Goal: Find specific page/section: Find specific page/section

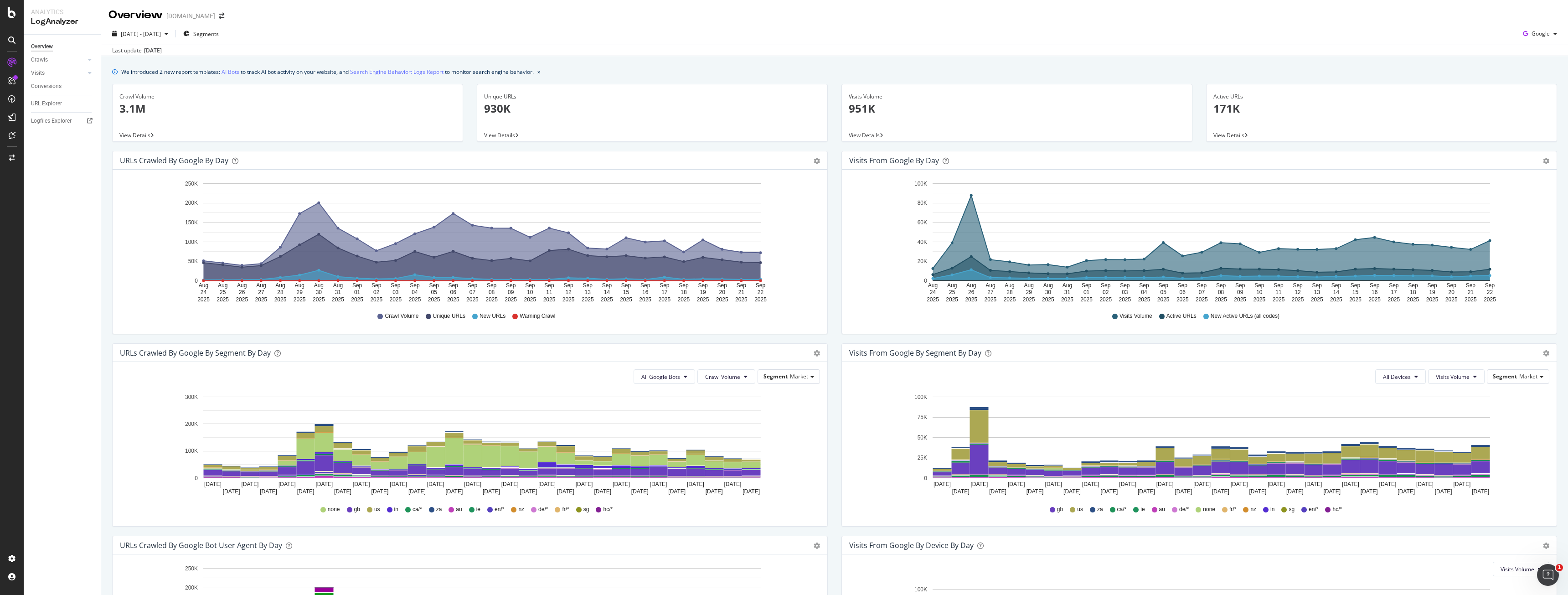
drag, startPoint x: 43, startPoint y: 75, endPoint x: 72, endPoint y: 281, distance: 208.0
click at [72, 281] on div "Overview Crawls Daily Distribution Segments Distribution HTTP Codes Resources V…" at bounding box center [62, 314] width 77 height 560
click at [47, 103] on div "URL Explorer" at bounding box center [47, 103] width 31 height 9
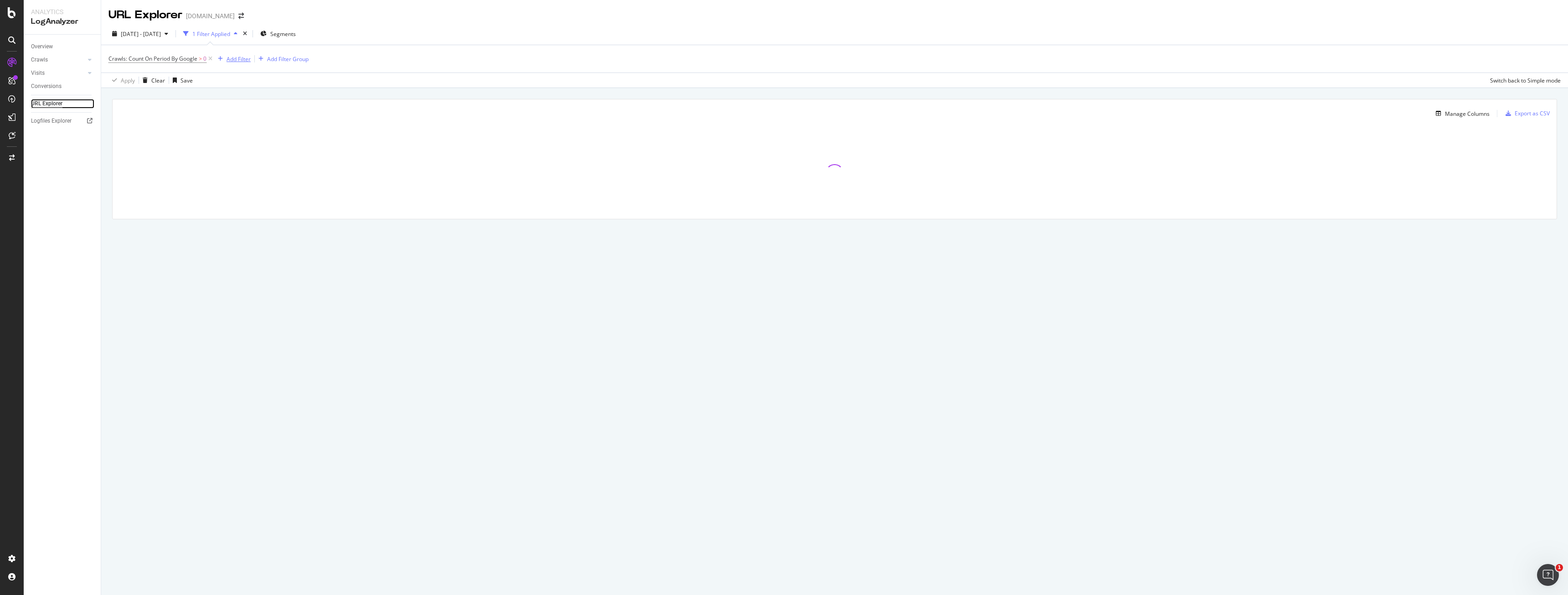
click at [241, 64] on div "Add Filter" at bounding box center [232, 58] width 36 height 10
click at [251, 122] on span "Full URL" at bounding box center [252, 121] width 20 height 8
click at [261, 100] on input "text" at bounding box center [272, 97] width 99 height 14
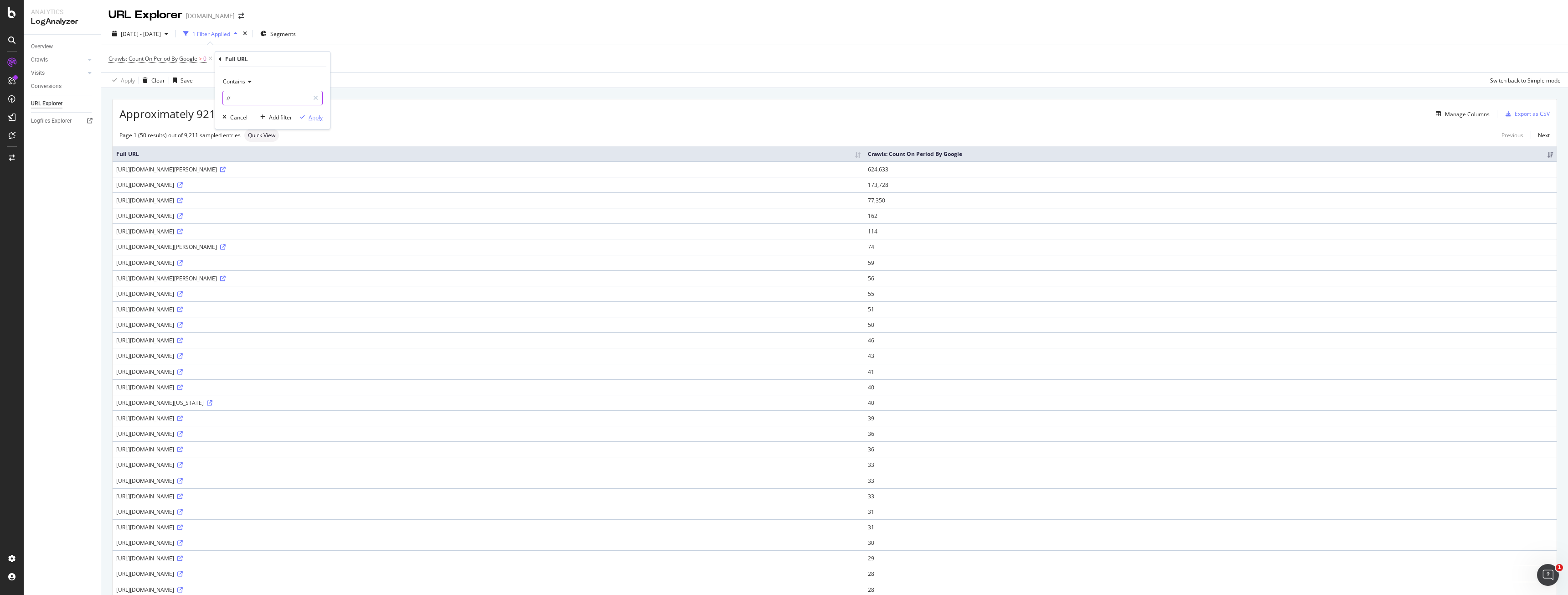
type input "//"
click at [302, 115] on icon "button" at bounding box center [302, 117] width 5 height 5
